Goal: Use online tool/utility: Utilize a website feature to perform a specific function

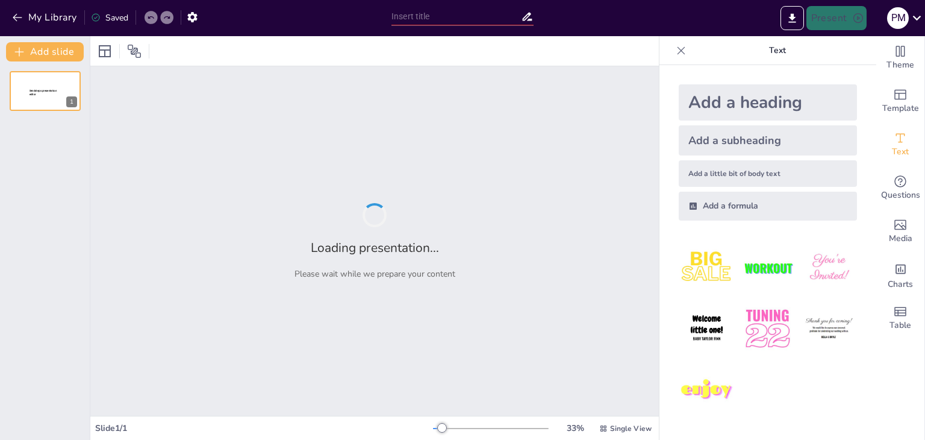
type input "Imported Presentacion_Tesis_Ocampo.pptx"
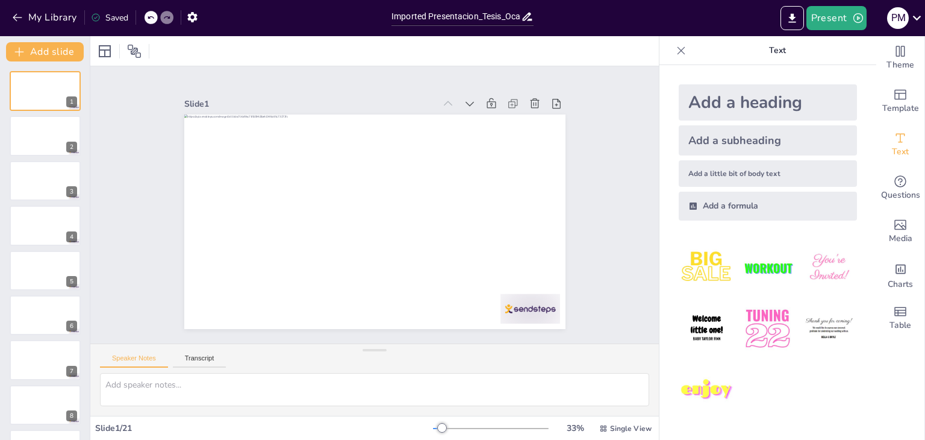
click at [695, 269] on img at bounding box center [707, 268] width 56 height 56
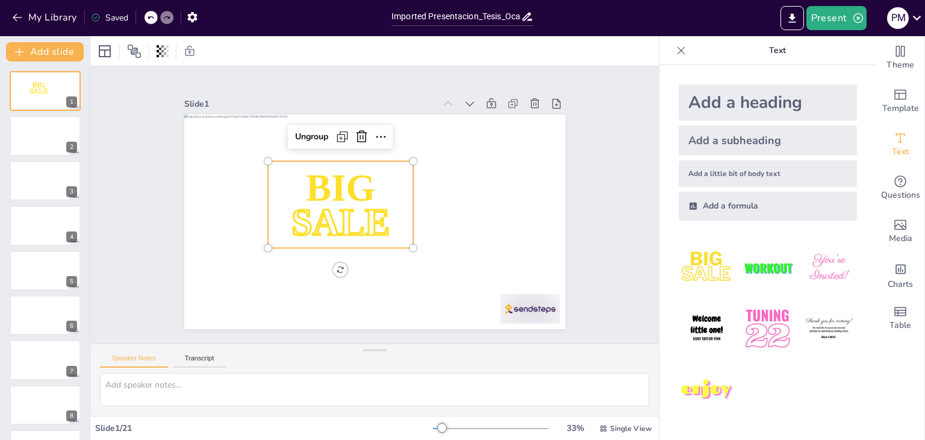
click at [761, 278] on img at bounding box center [767, 268] width 56 height 56
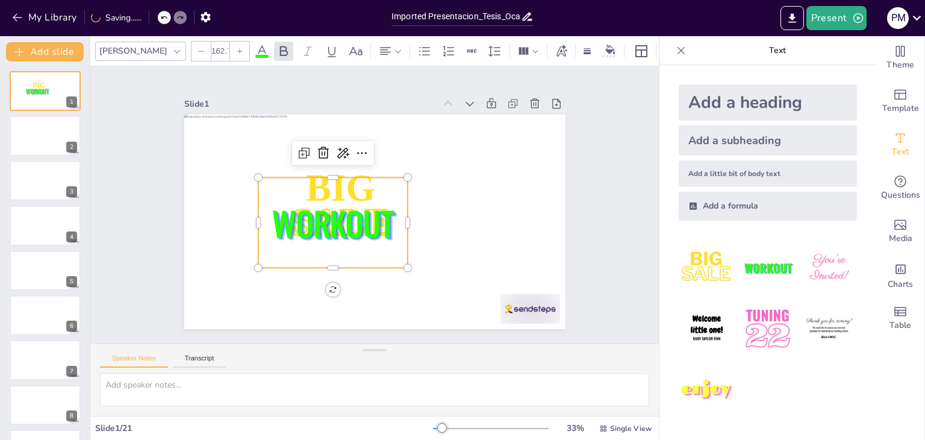
click at [816, 262] on img at bounding box center [829, 268] width 56 height 56
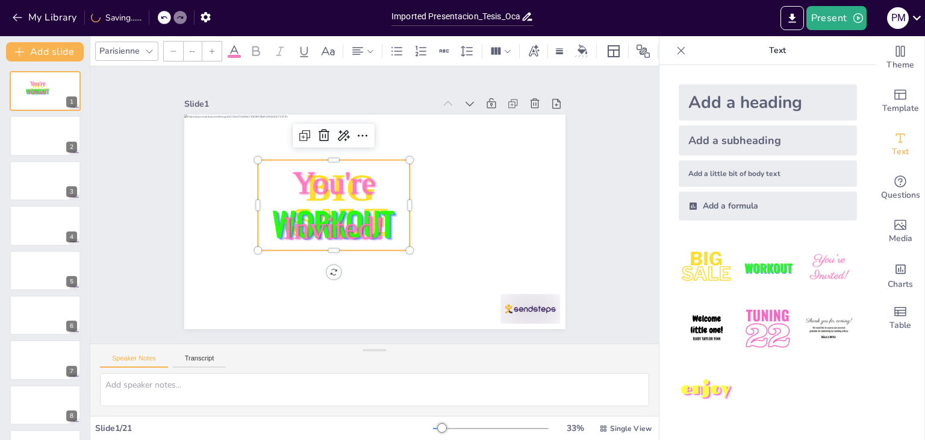
type input "162.7"
click at [151, 17] on icon at bounding box center [151, 17] width 6 height 3
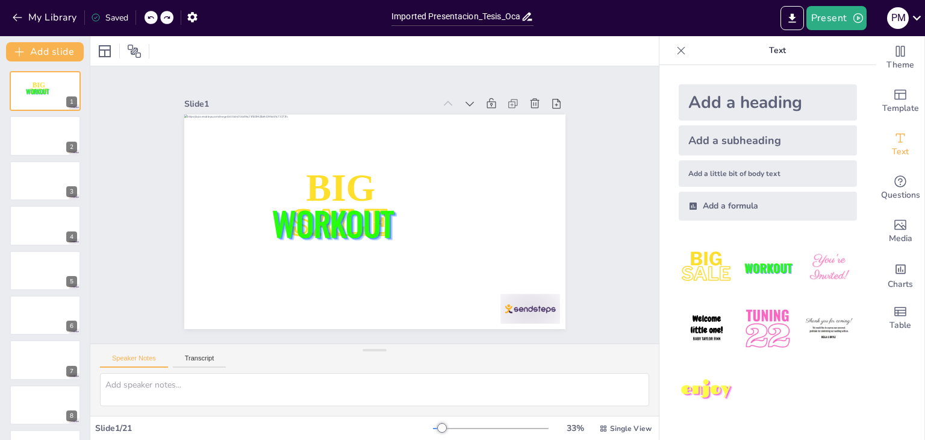
click at [151, 17] on icon at bounding box center [151, 17] width 6 height 3
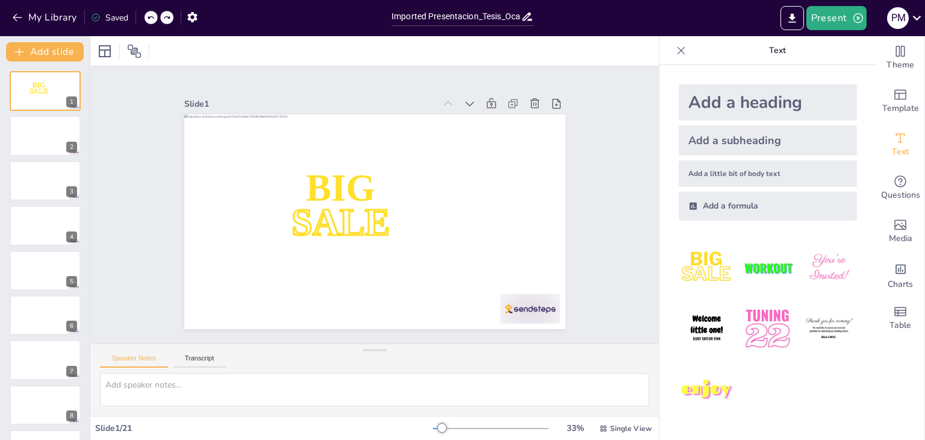
click at [151, 17] on icon at bounding box center [151, 17] width 6 height 3
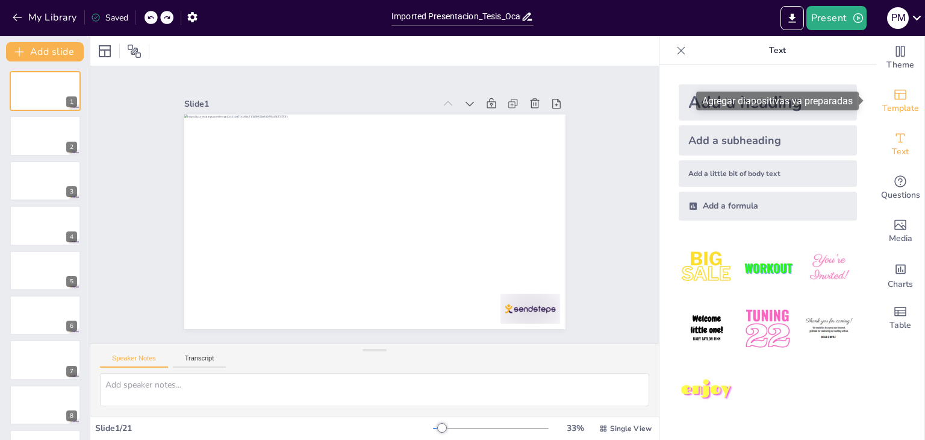
click at [898, 102] on span "Template" at bounding box center [900, 108] width 37 height 13
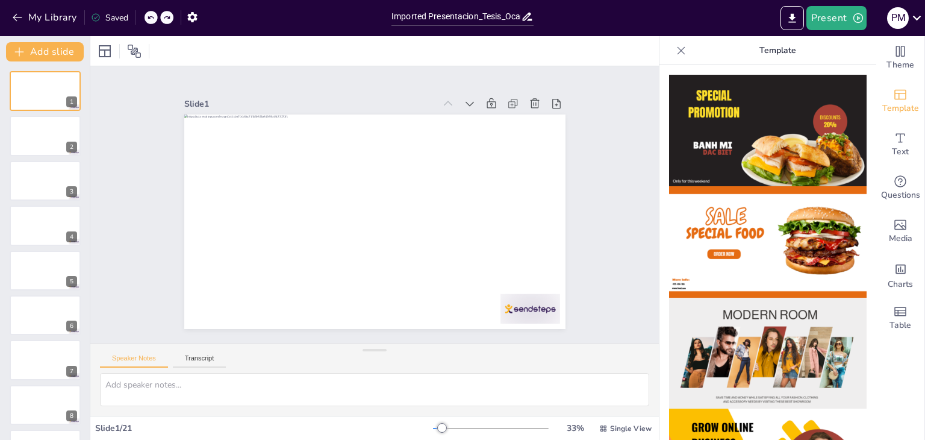
click at [736, 138] on img at bounding box center [767, 130] width 197 height 111
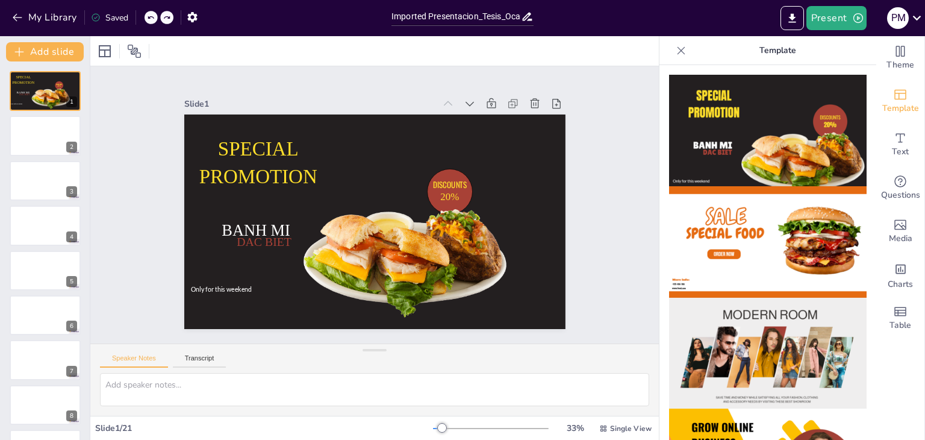
drag, startPoint x: 746, startPoint y: 273, endPoint x: 755, endPoint y: 282, distance: 13.2
click at [746, 273] on img at bounding box center [767, 241] width 197 height 111
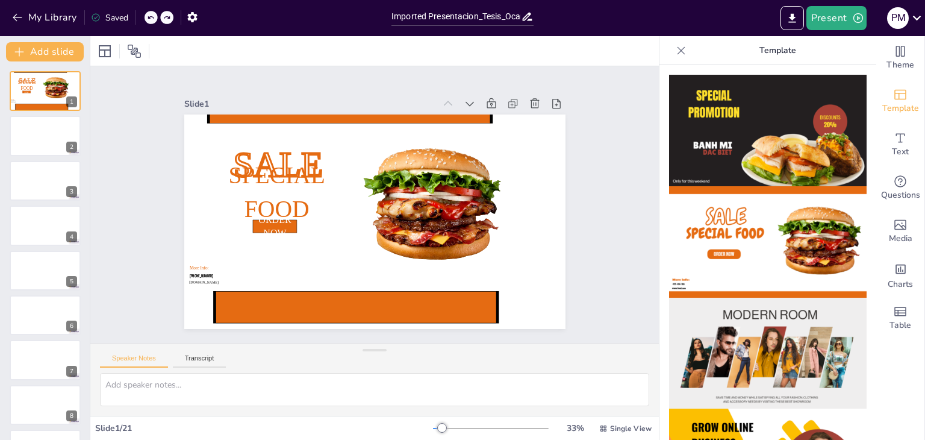
click at [766, 338] on img at bounding box center [767, 352] width 197 height 111
